Goal: Find specific page/section: Find specific page/section

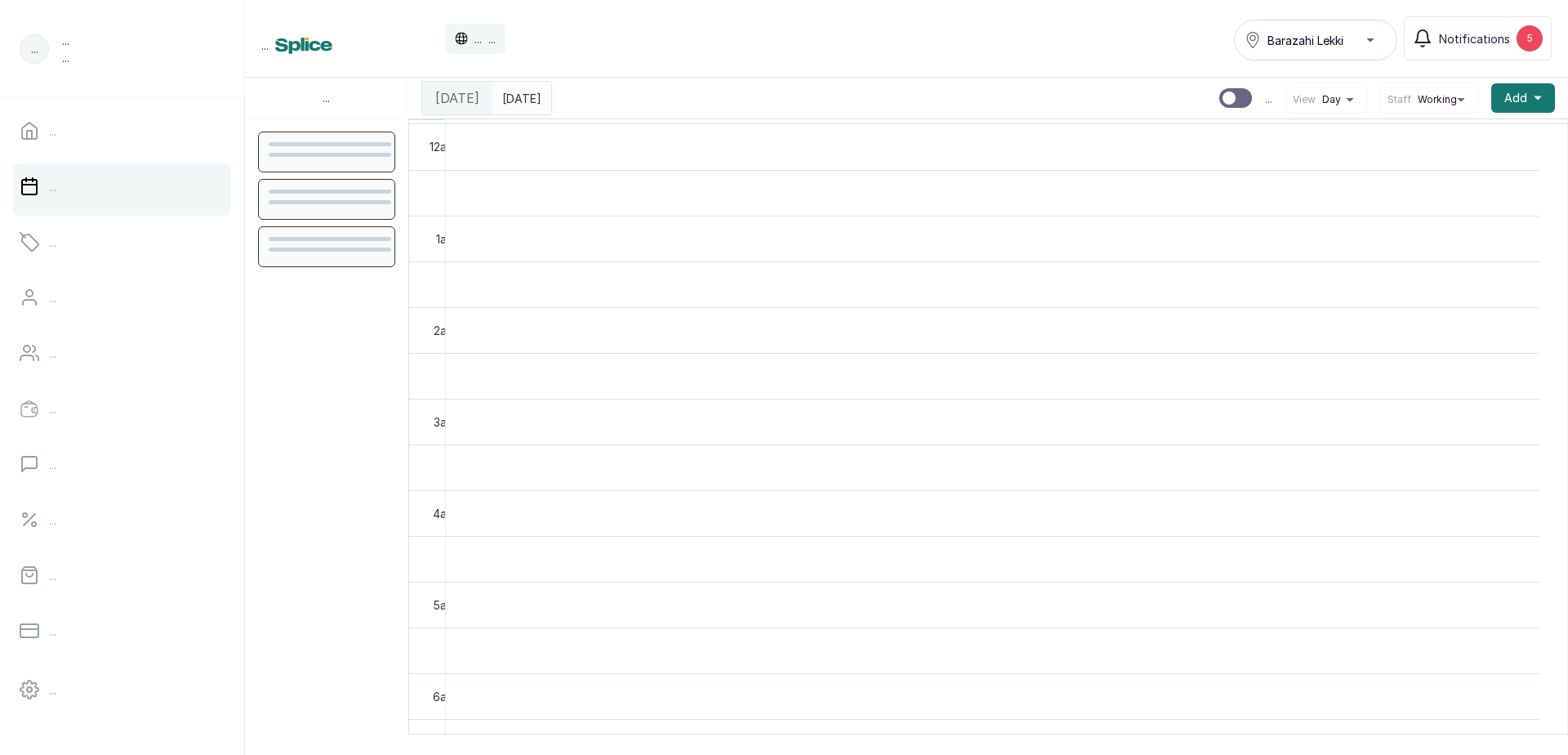
scroll to position [549, 0]
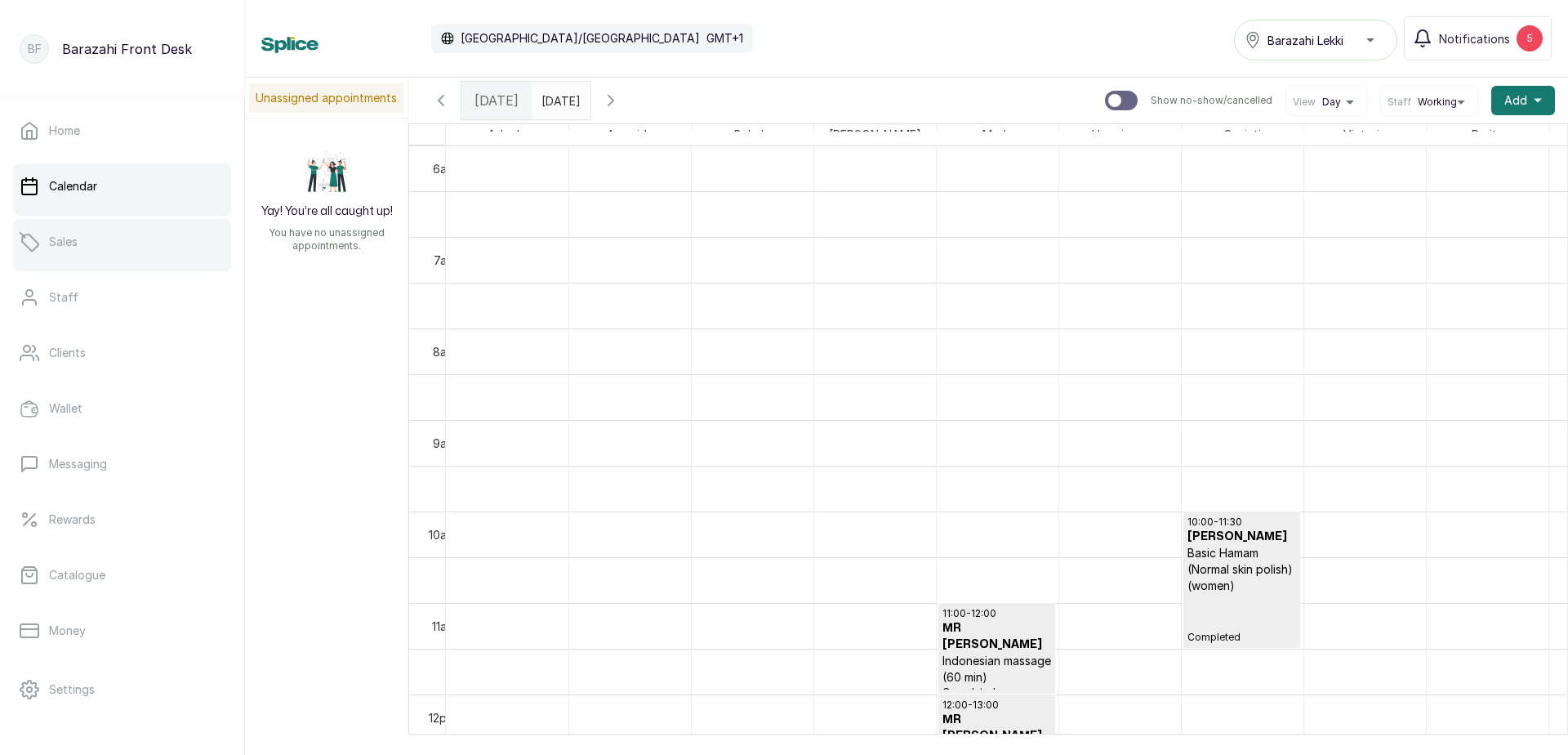
click at [123, 248] on link "Sales" at bounding box center [121, 241] width 218 height 46
